Goal: Transaction & Acquisition: Purchase product/service

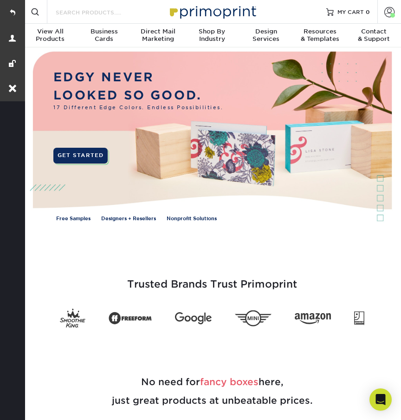
click at [104, 10] on input "Search Products" at bounding box center [100, 11] width 91 height 11
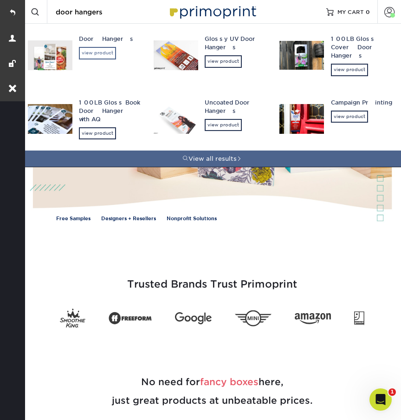
type input "door hangers"
click at [108, 55] on div "view product" at bounding box center [97, 53] width 37 height 12
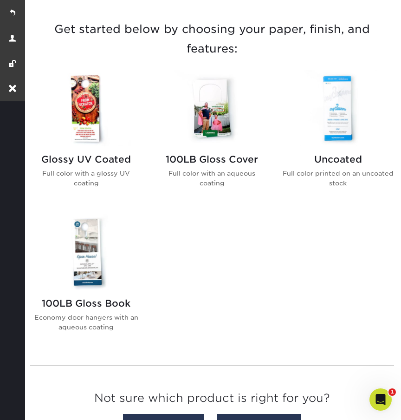
click at [95, 168] on div "Glossy UV Coated Full color with a glossy UV coating" at bounding box center [86, 174] width 111 height 56
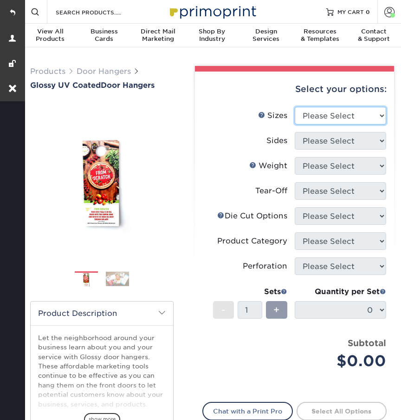
select select "4.25x11.00"
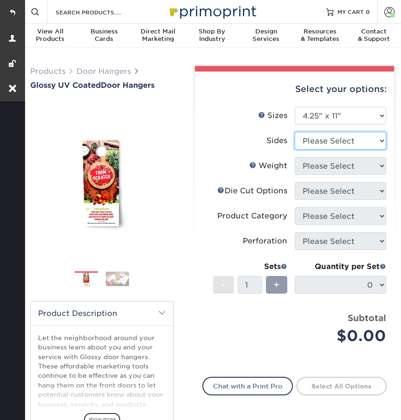
select select "13abbda7-1d64-4f25-8bb2-c179b224825d"
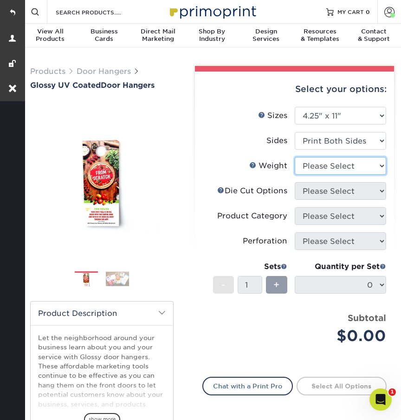
select select "16PT"
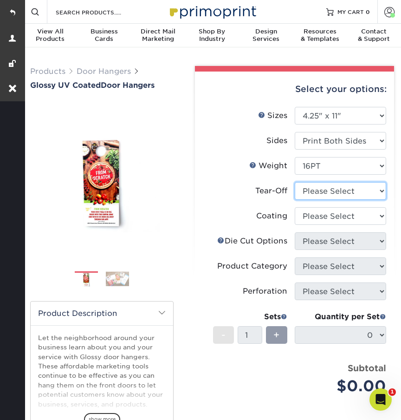
select select "0"
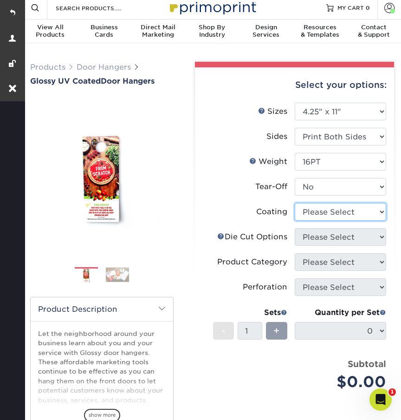
select select "ae367451-b2b8-45df-a344-0f05b6a12993"
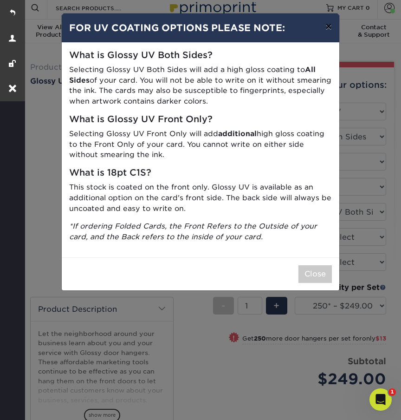
click at [331, 31] on button "×" at bounding box center [328, 26] width 21 height 26
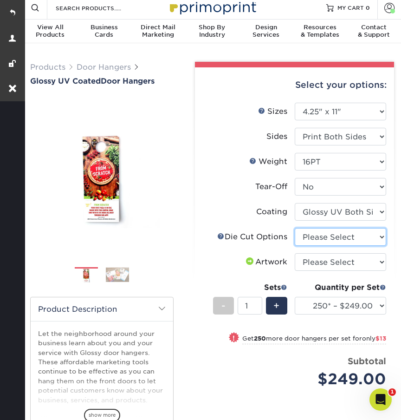
select select "fe6a4ed8-5803-433c-b773-a25a7b955e98"
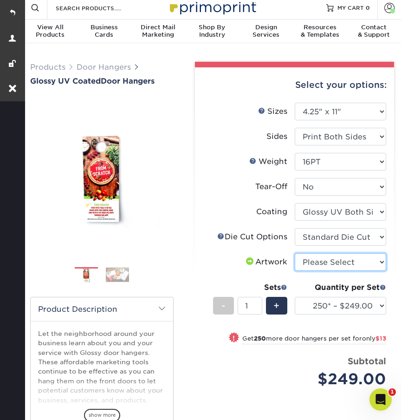
select select "upload"
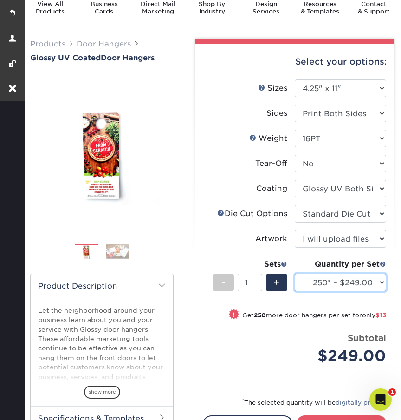
select select "25000 – $3508.00"
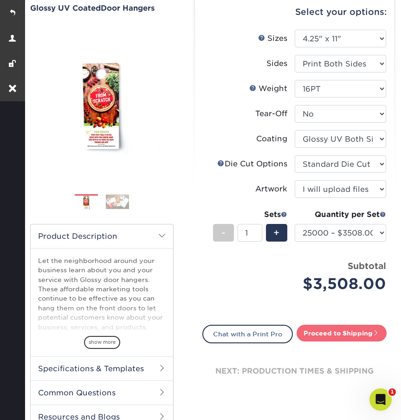
click at [328, 330] on link "Proceed to Shipping" at bounding box center [342, 332] width 90 height 17
type input "Set 1"
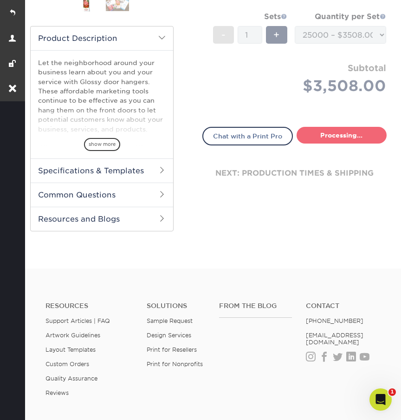
select select "a2d9feeb-d12f-448a-8a25-ab7ad35f14a9"
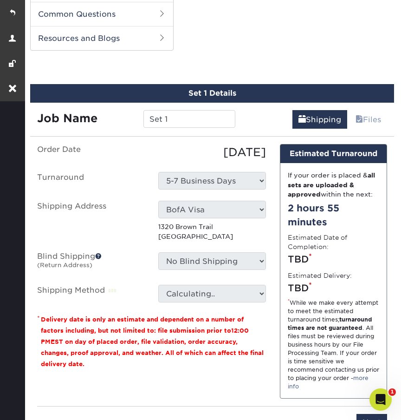
scroll to position [460, 0]
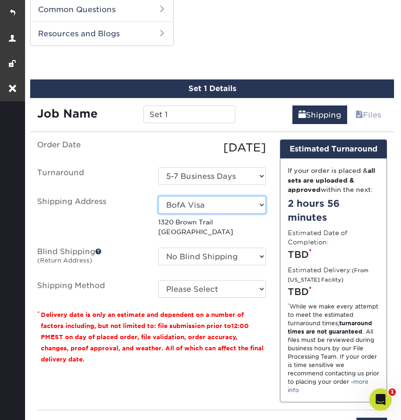
select select "285475"
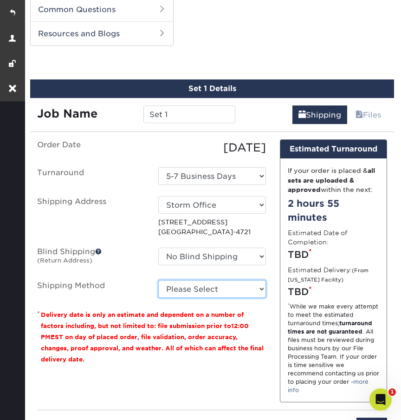
select select "03"
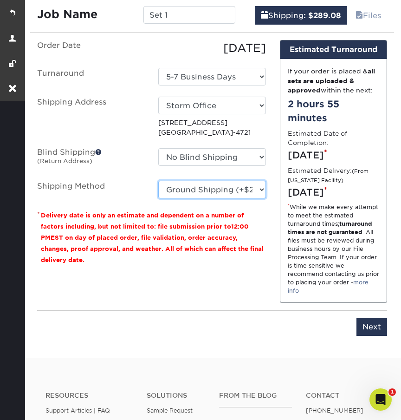
scroll to position [633, 0]
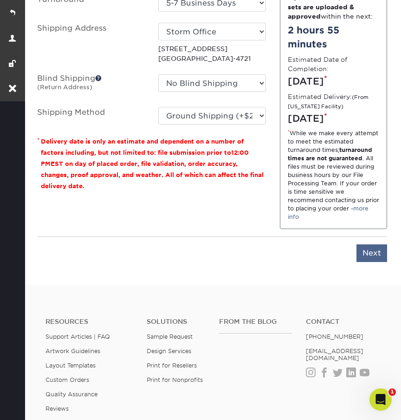
click at [376, 262] on input "Next" at bounding box center [372, 253] width 31 height 18
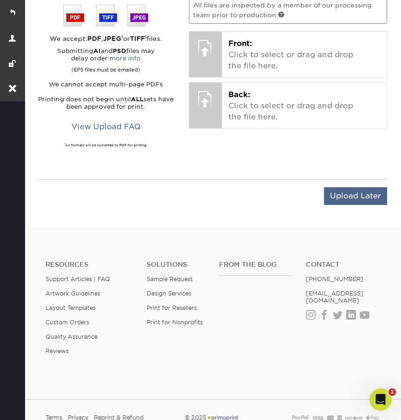
click at [344, 187] on input "Upload Later" at bounding box center [355, 196] width 63 height 18
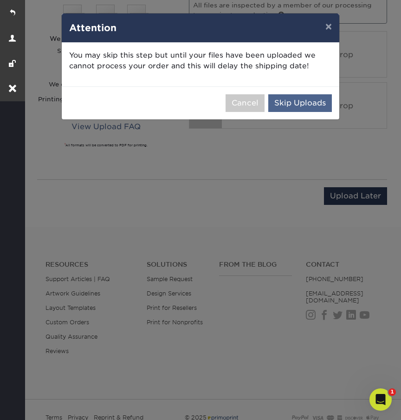
click at [307, 101] on button "Skip Uploads" at bounding box center [300, 103] width 64 height 18
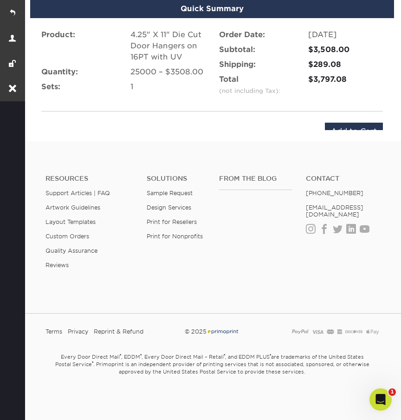
scroll to position [620, 0]
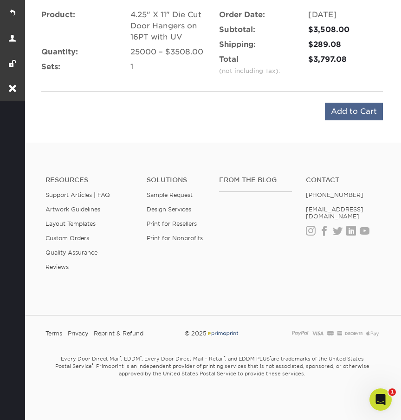
click at [341, 108] on input "Add to Cart" at bounding box center [354, 112] width 58 height 18
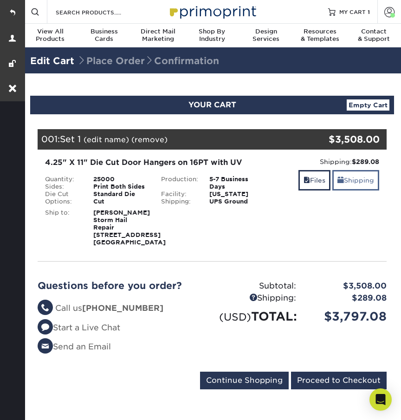
click at [344, 183] on link "Shipping" at bounding box center [355, 180] width 47 height 20
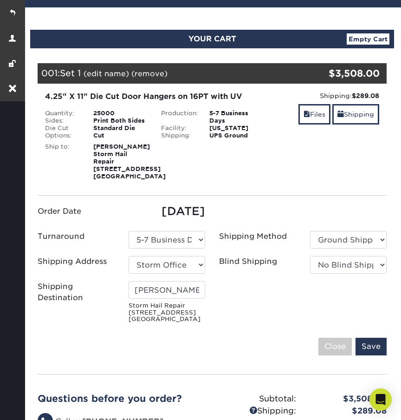
scroll to position [67, 0]
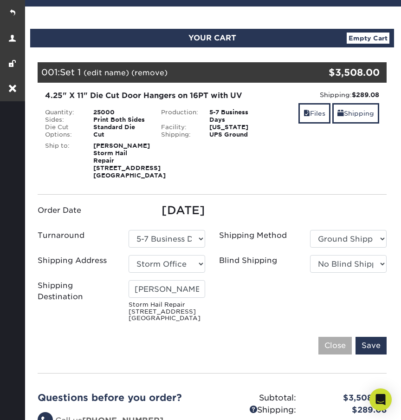
click at [330, 354] on input "Close" at bounding box center [334, 346] width 33 height 18
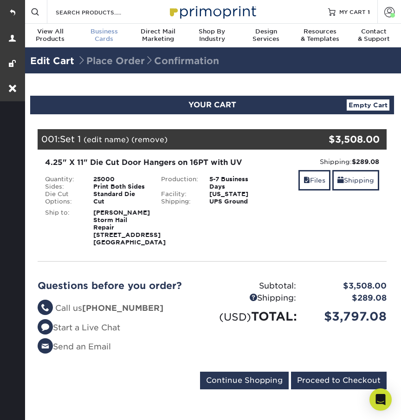
scroll to position [0, 0]
click at [10, 15] on link at bounding box center [12, 12] width 25 height 25
